Goal: Transaction & Acquisition: Purchase product/service

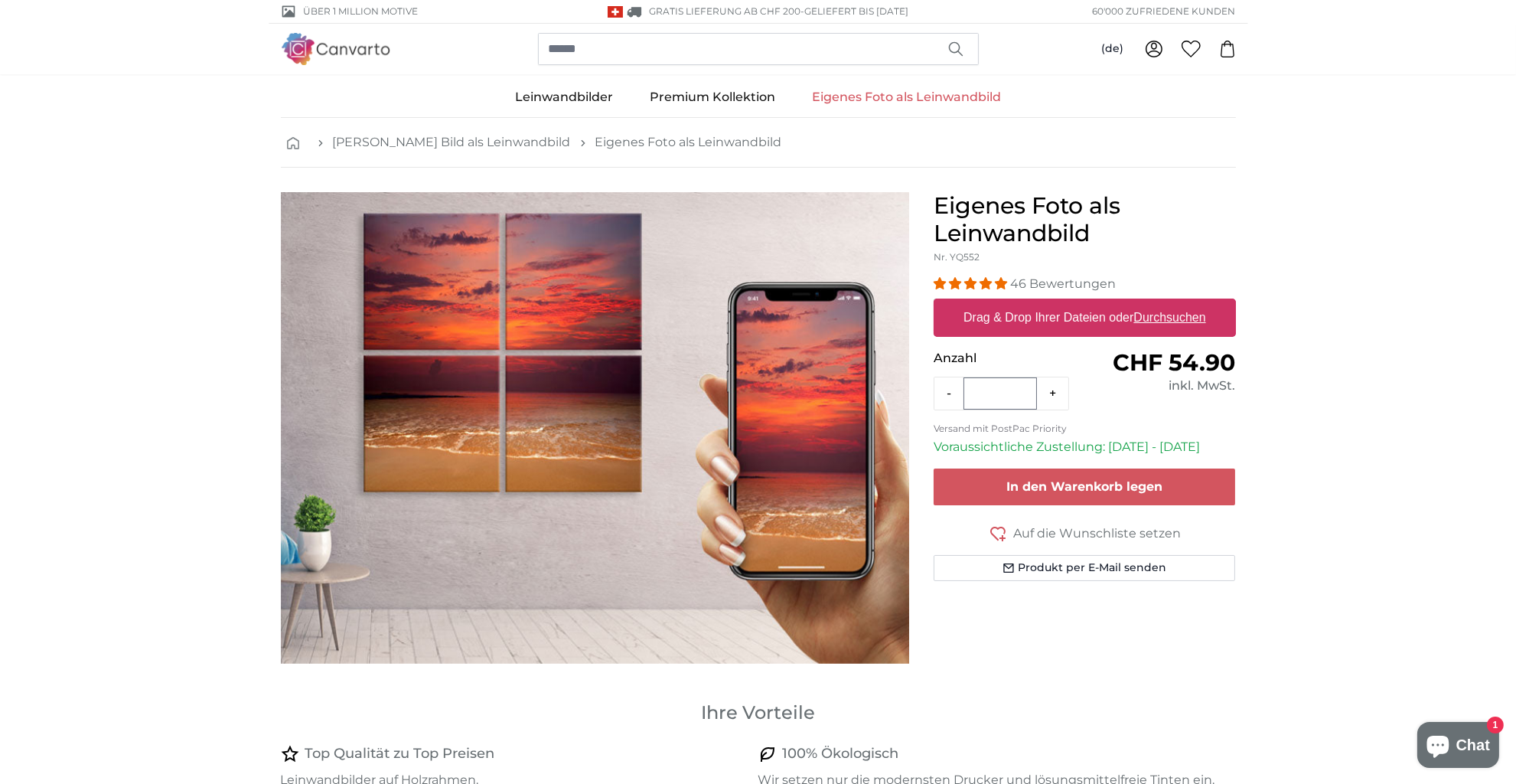
click at [1163, 315] on u "Durchsuchen" at bounding box center [1170, 317] width 72 height 13
click at [1163, 303] on input "Drag & Drop Ihrer Dateien oder Durchsuchen" at bounding box center [1085, 301] width 302 height 5
type input "**********"
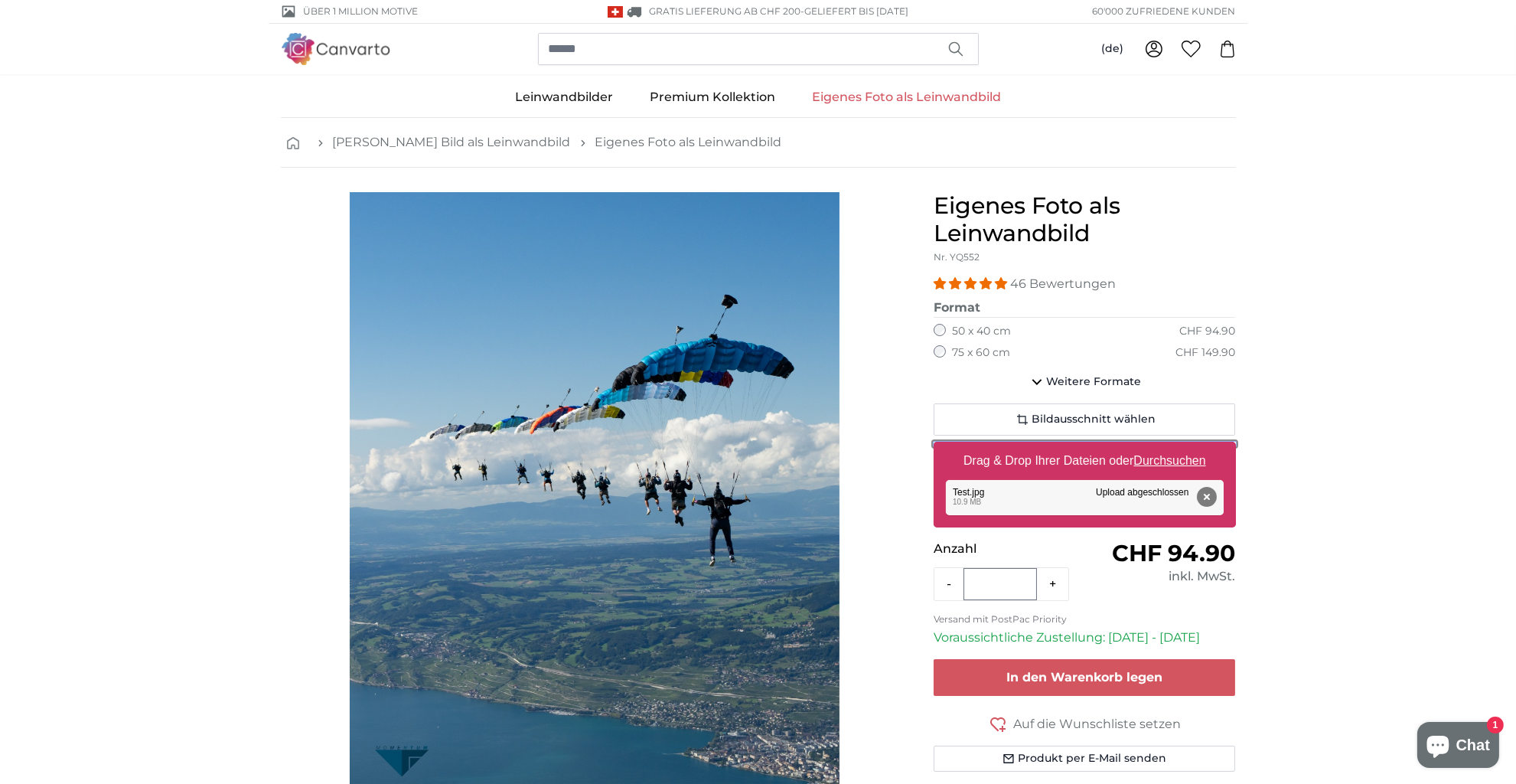
scroll to position [76, 0]
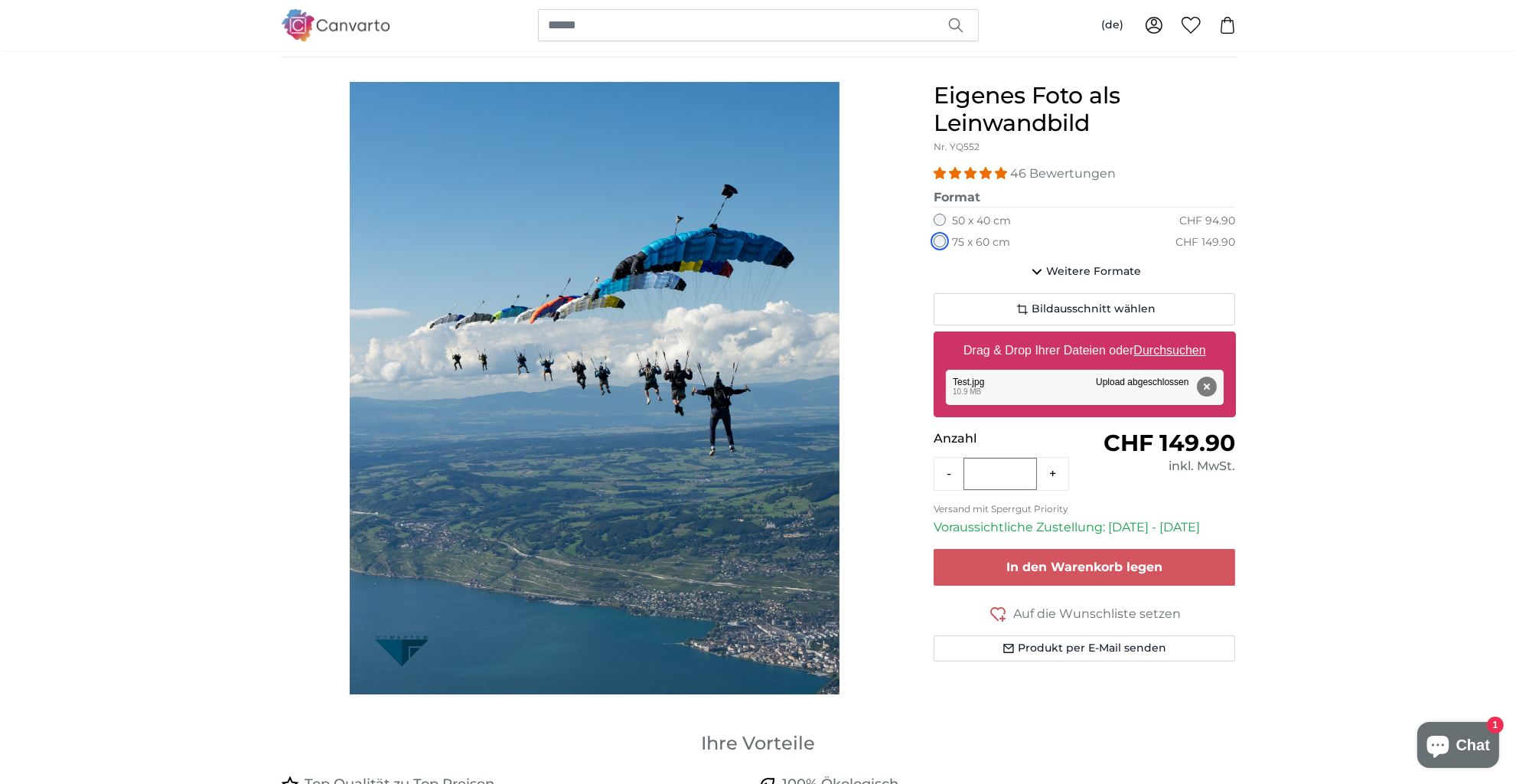
scroll to position [76, 0]
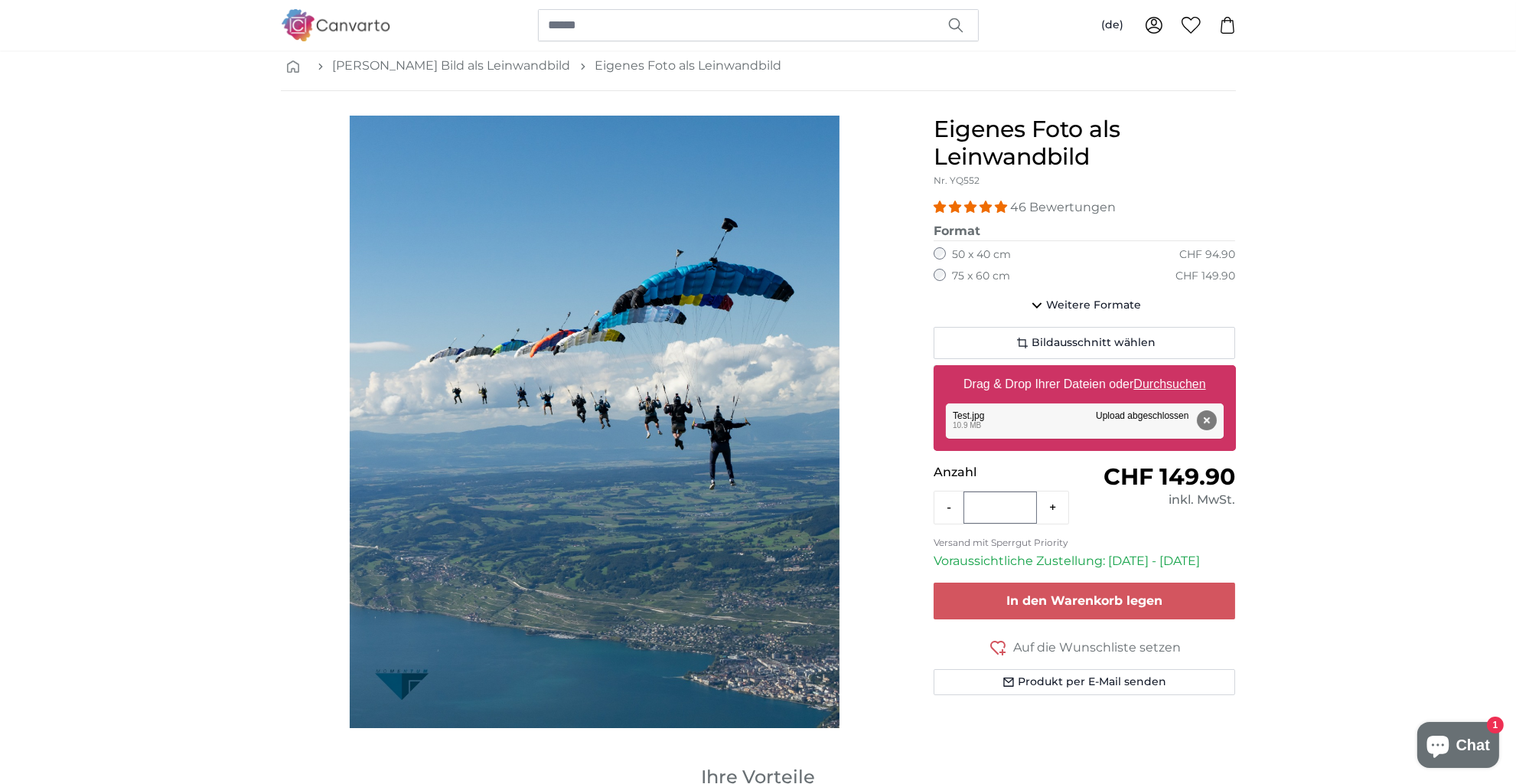
click at [1157, 381] on u "Durchsuchen" at bounding box center [1170, 384] width 72 height 13
click at [1157, 370] on input "Drag & Drop Ihrer Dateien oder Durchsuchen" at bounding box center [1085, 367] width 302 height 5
type input "**********"
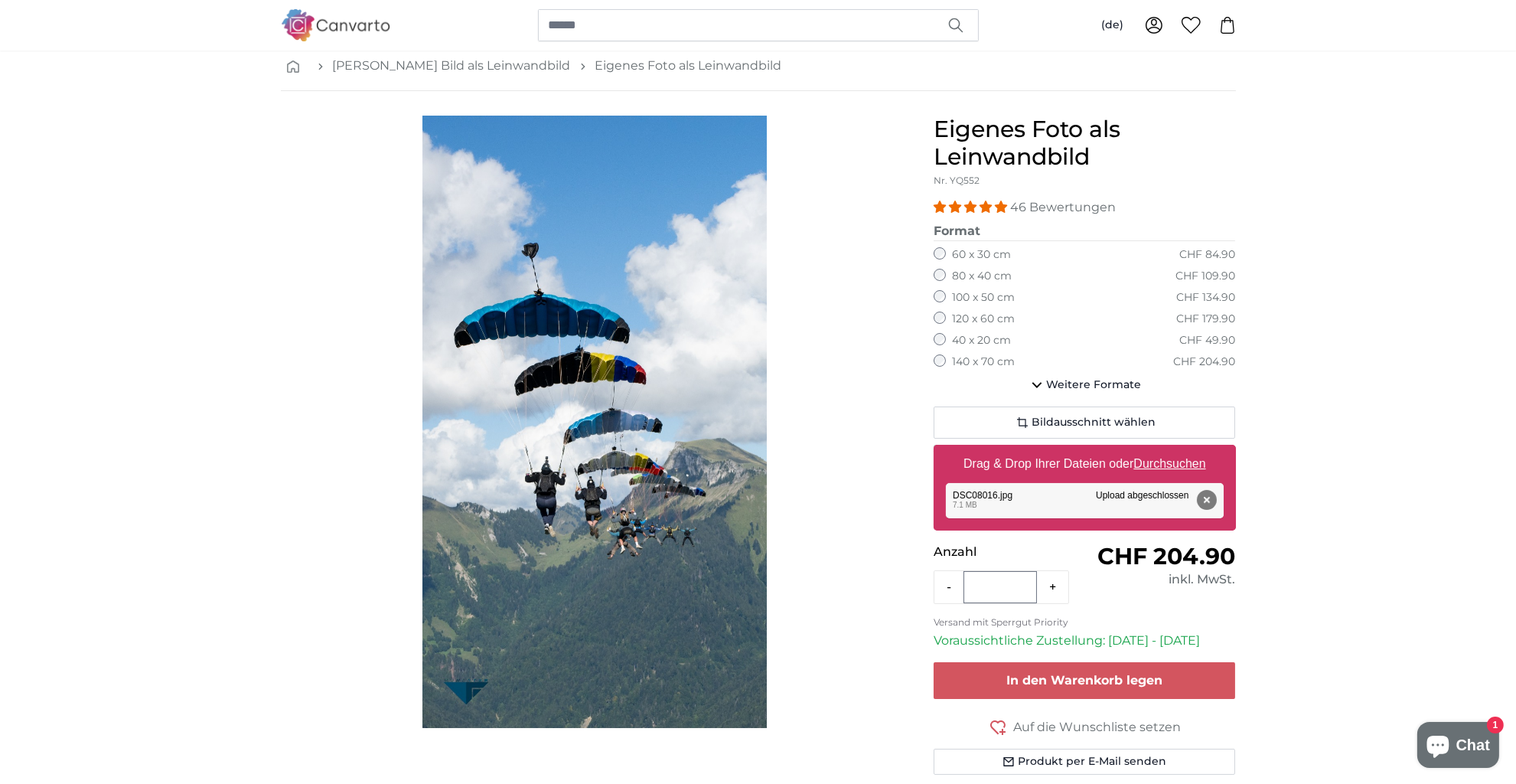
click at [1052, 591] on button "+" at bounding box center [1052, 587] width 31 height 31
click at [1051, 585] on button "+" at bounding box center [1052, 587] width 31 height 31
click at [948, 582] on button "-" at bounding box center [949, 587] width 29 height 31
type input "*"
